Goal: Register for event/course

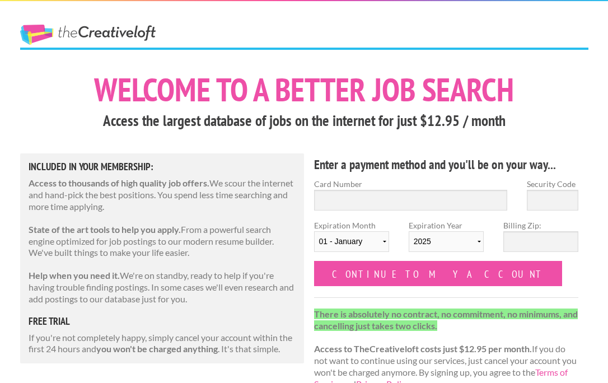
click at [79, 34] on link "The Creative Loft" at bounding box center [88, 35] width 136 height 20
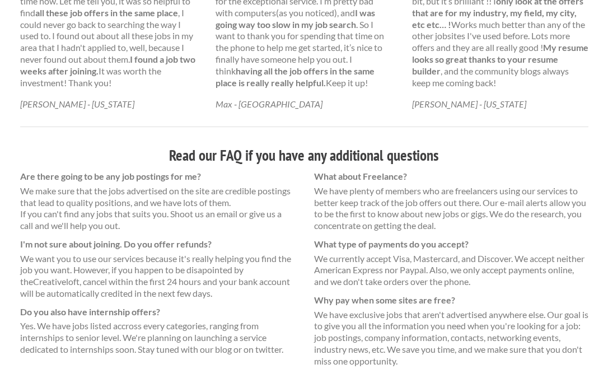
scroll to position [784, 0]
